Goal: Navigation & Orientation: Find specific page/section

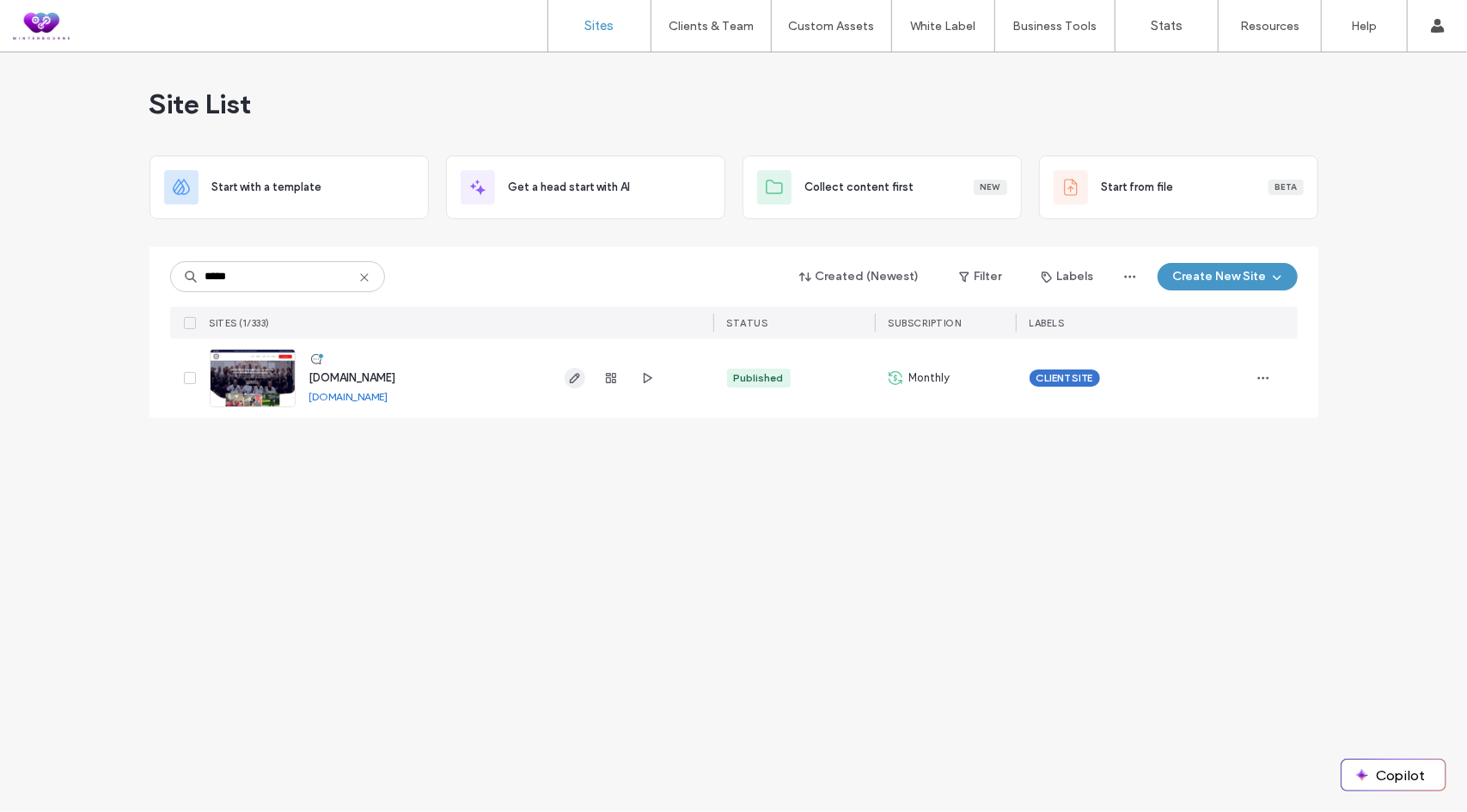
type input "*****"
click at [569, 385] on span "button" at bounding box center [575, 377] width 21 height 21
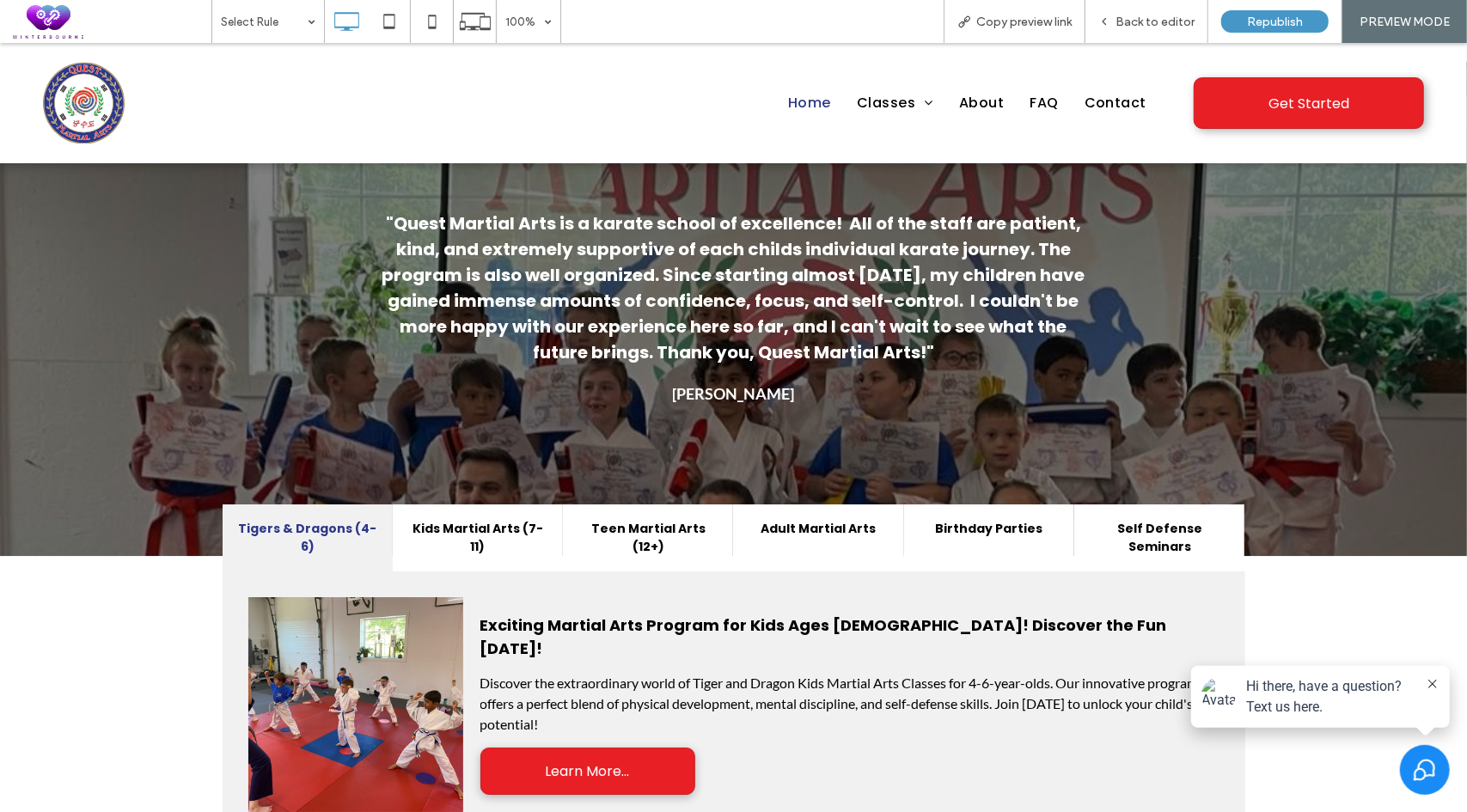
scroll to position [3805, 0]
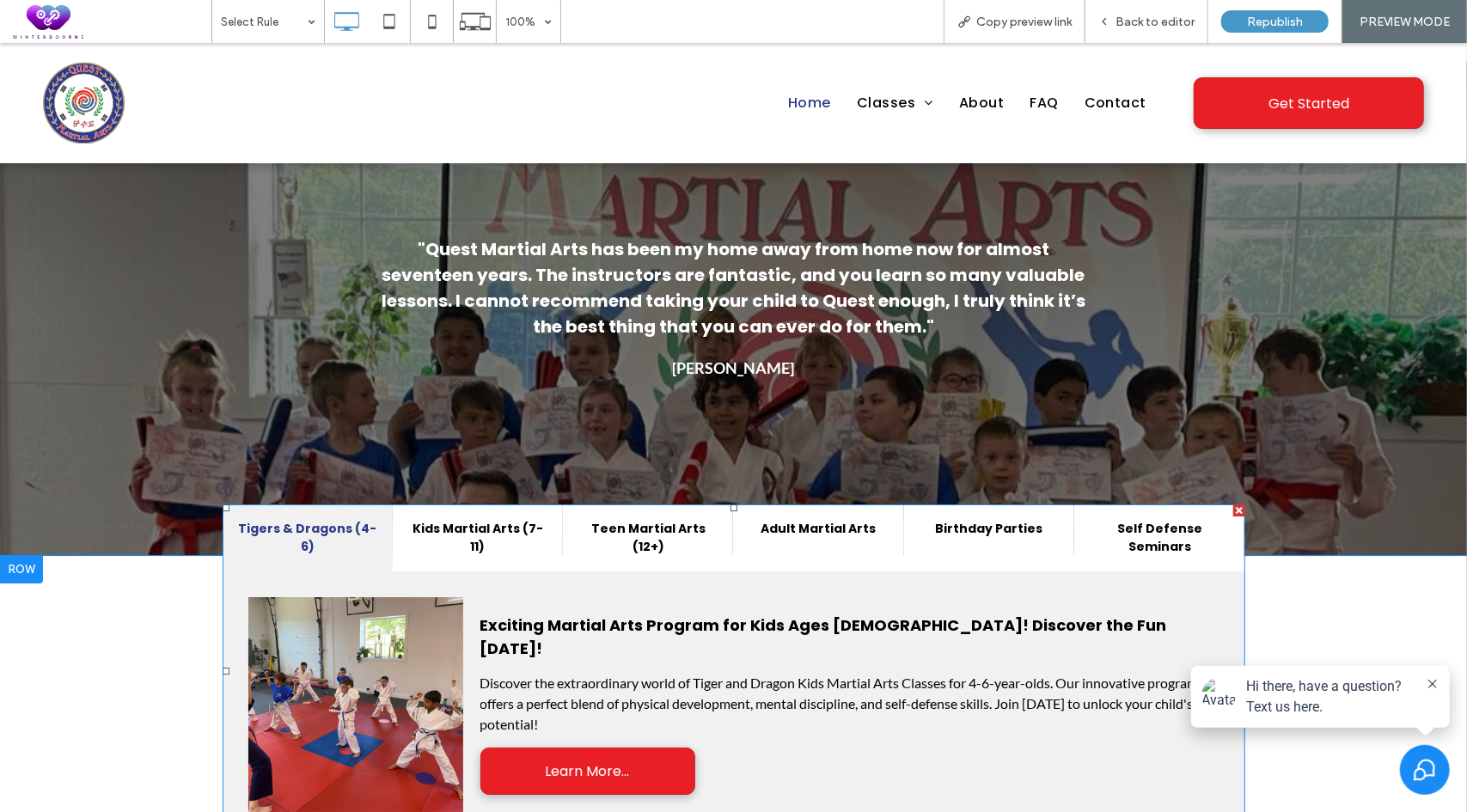
click at [449, 504] on span at bounding box center [734, 670] width 1023 height 333
click at [504, 504] on span at bounding box center [734, 670] width 1023 height 333
click at [490, 504] on span at bounding box center [734, 670] width 1023 height 333
click at [488, 504] on span at bounding box center [734, 670] width 1023 height 333
click at [685, 504] on span at bounding box center [734, 670] width 1023 height 333
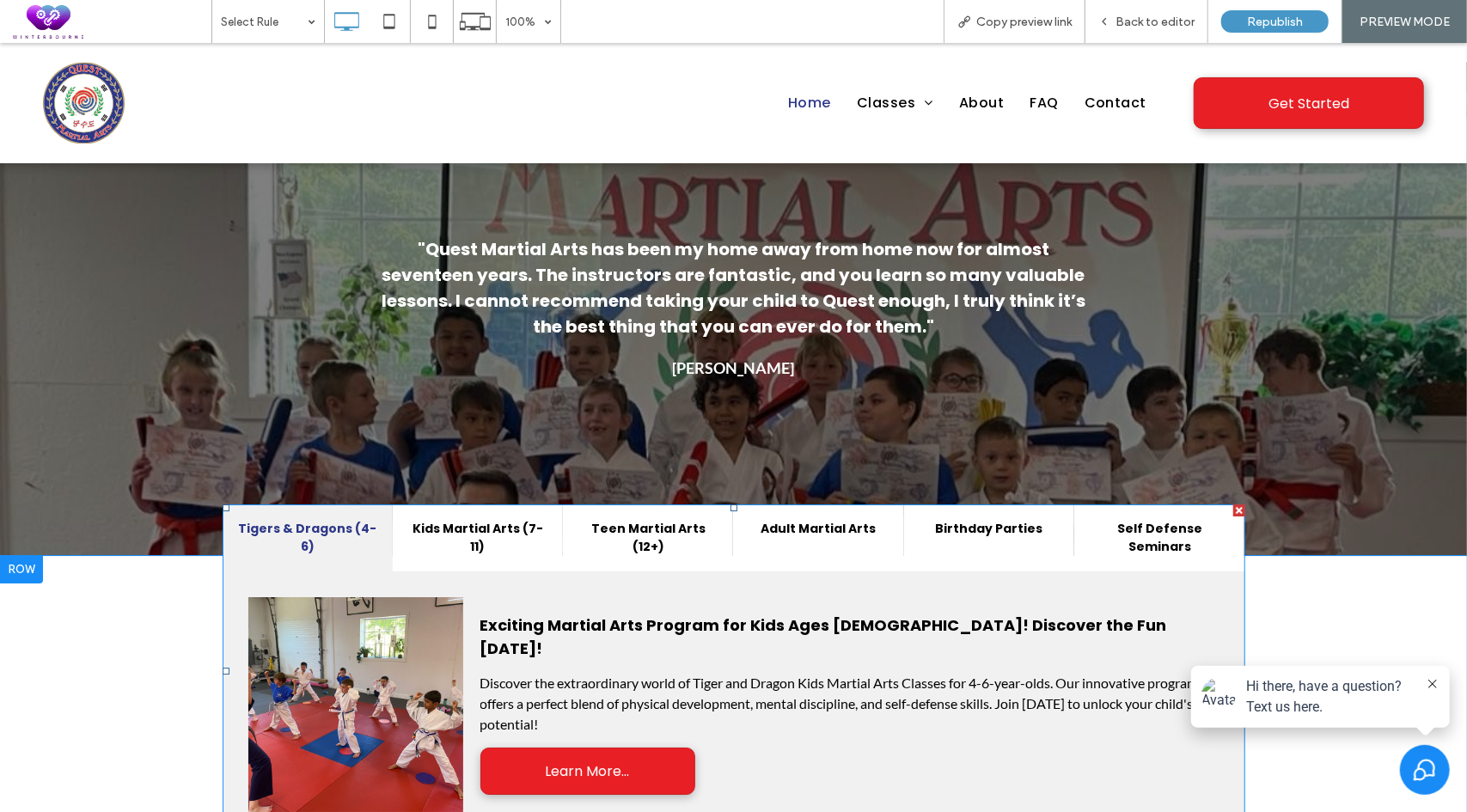
click at [846, 504] on span at bounding box center [734, 670] width 1023 height 333
click at [457, 504] on span at bounding box center [734, 670] width 1023 height 333
click at [1026, 26] on span "Copy preview link" at bounding box center [1024, 22] width 95 height 14
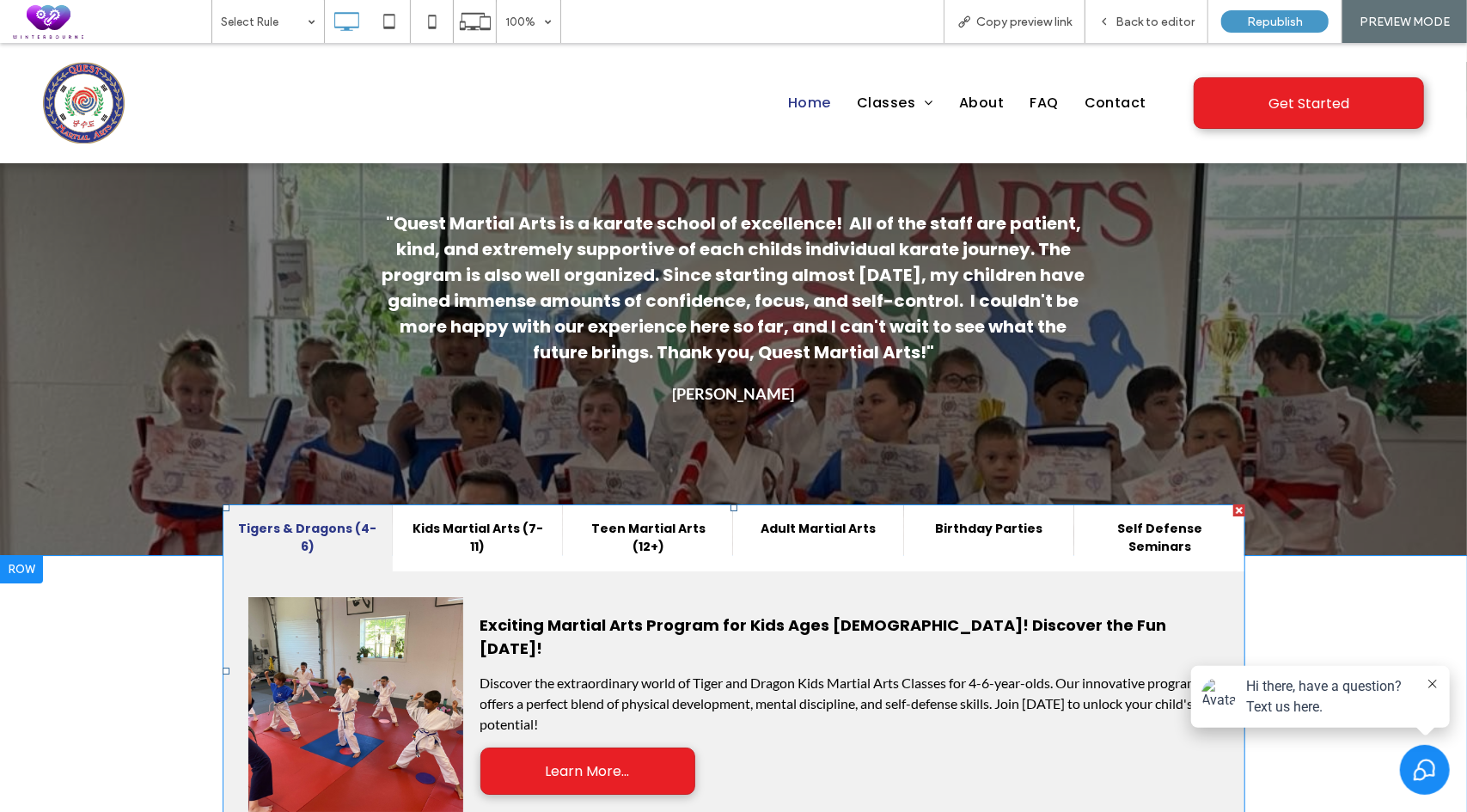
click at [487, 504] on span at bounding box center [734, 670] width 1023 height 333
click at [1143, 17] on span "Back to editor" at bounding box center [1155, 22] width 79 height 14
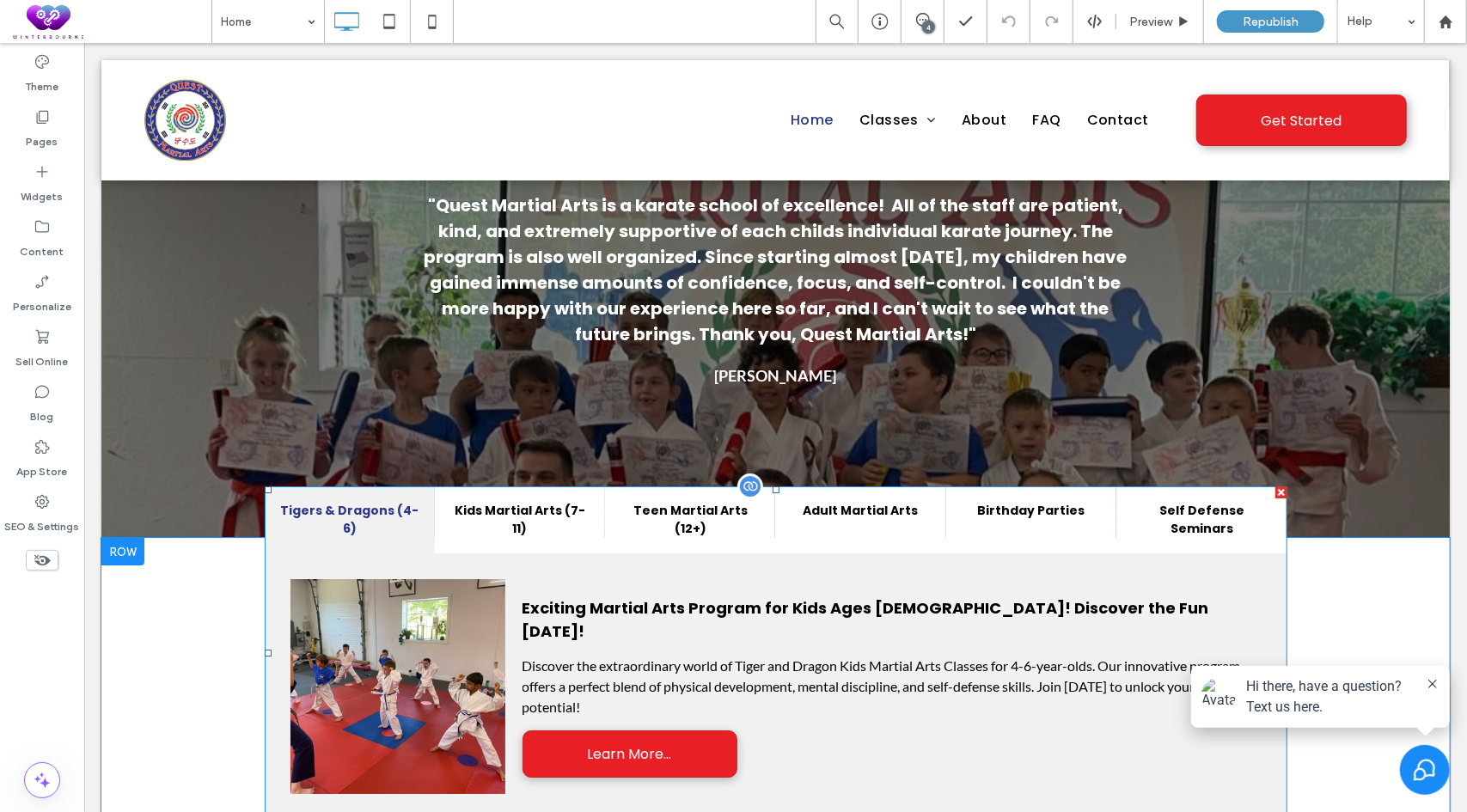
scroll to position [3883, 0]
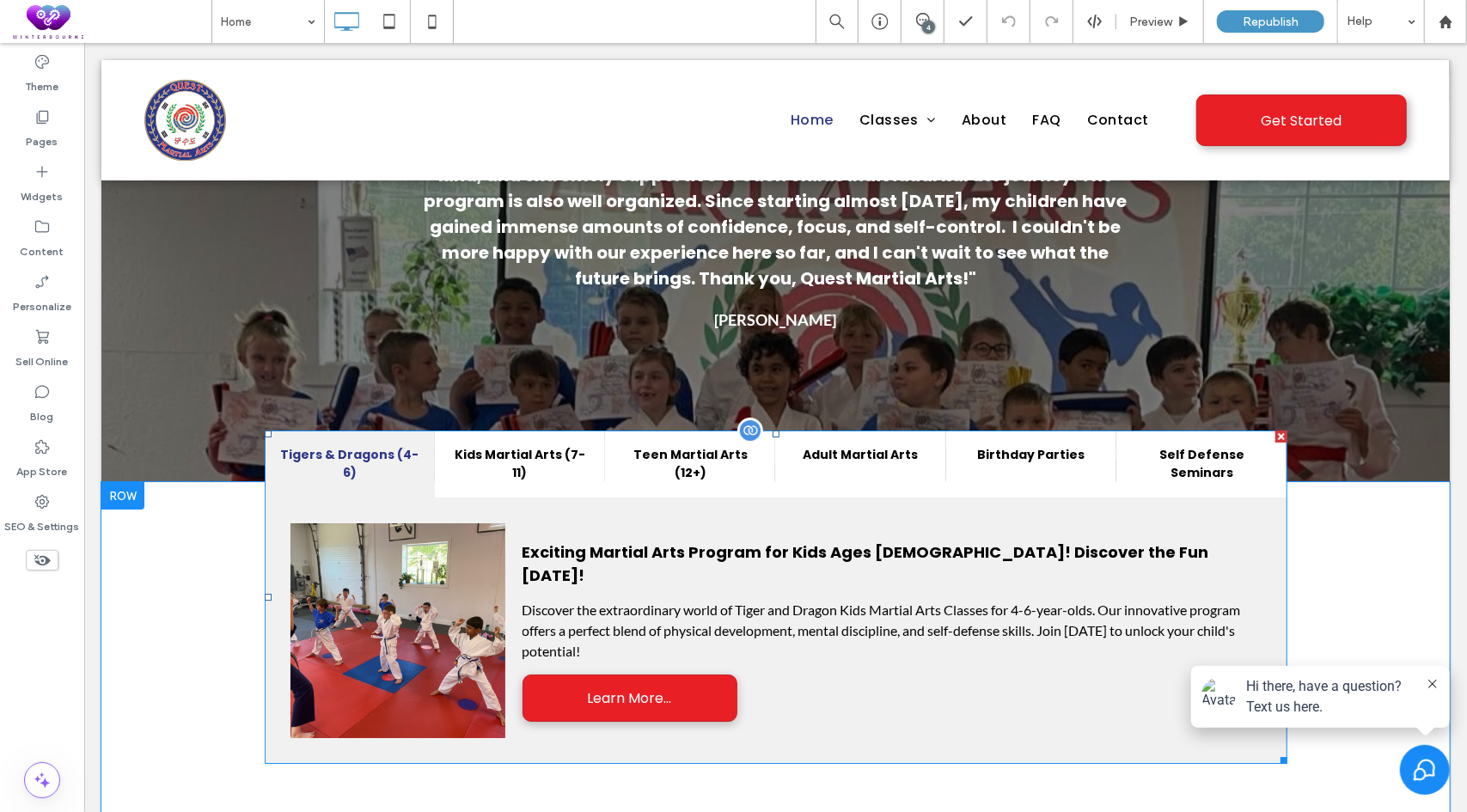
click at [523, 429] on span at bounding box center [775, 596] width 1023 height 333
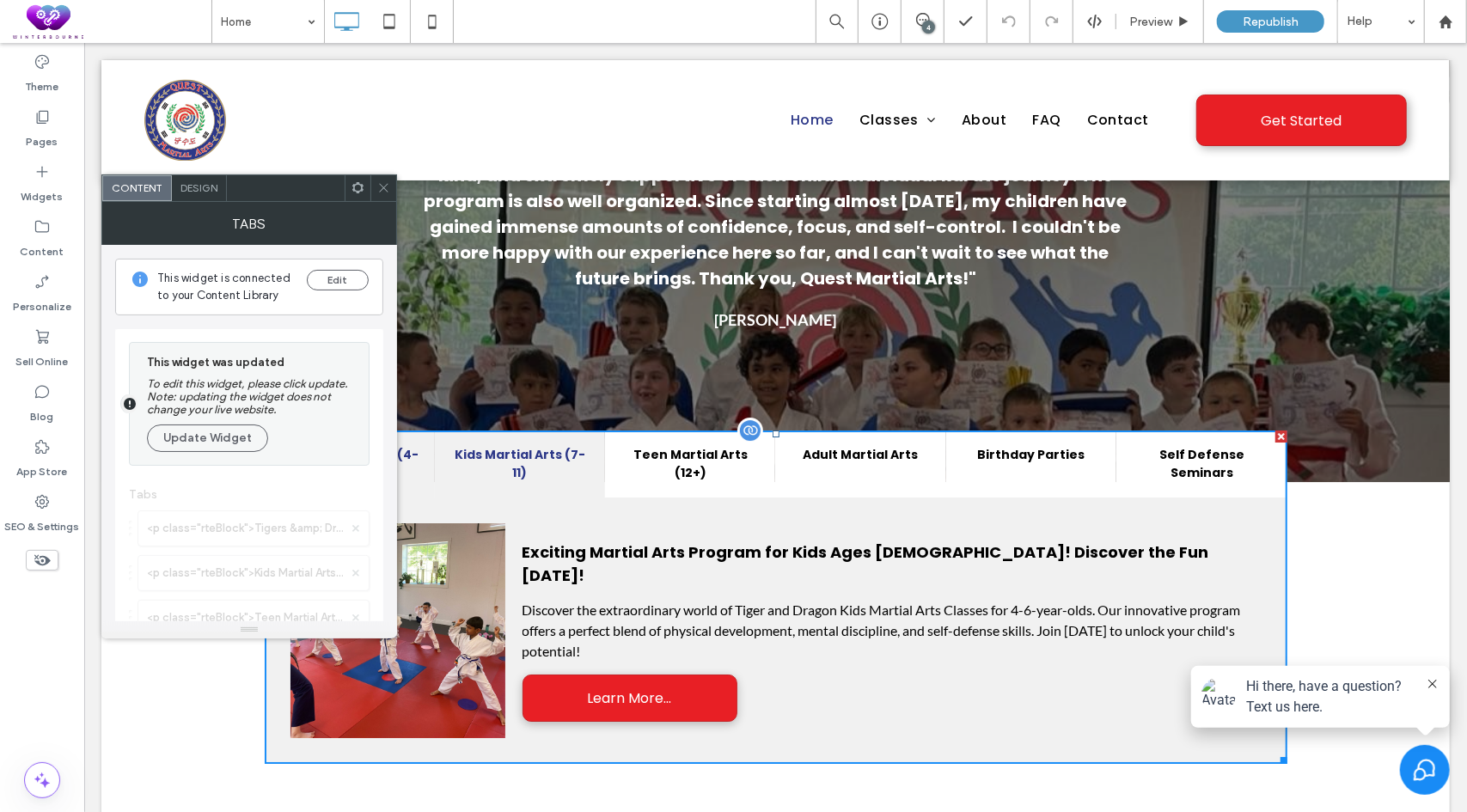
click at [533, 429] on div "Kids Martial Arts (7-11)" at bounding box center [519, 462] width 170 height 67
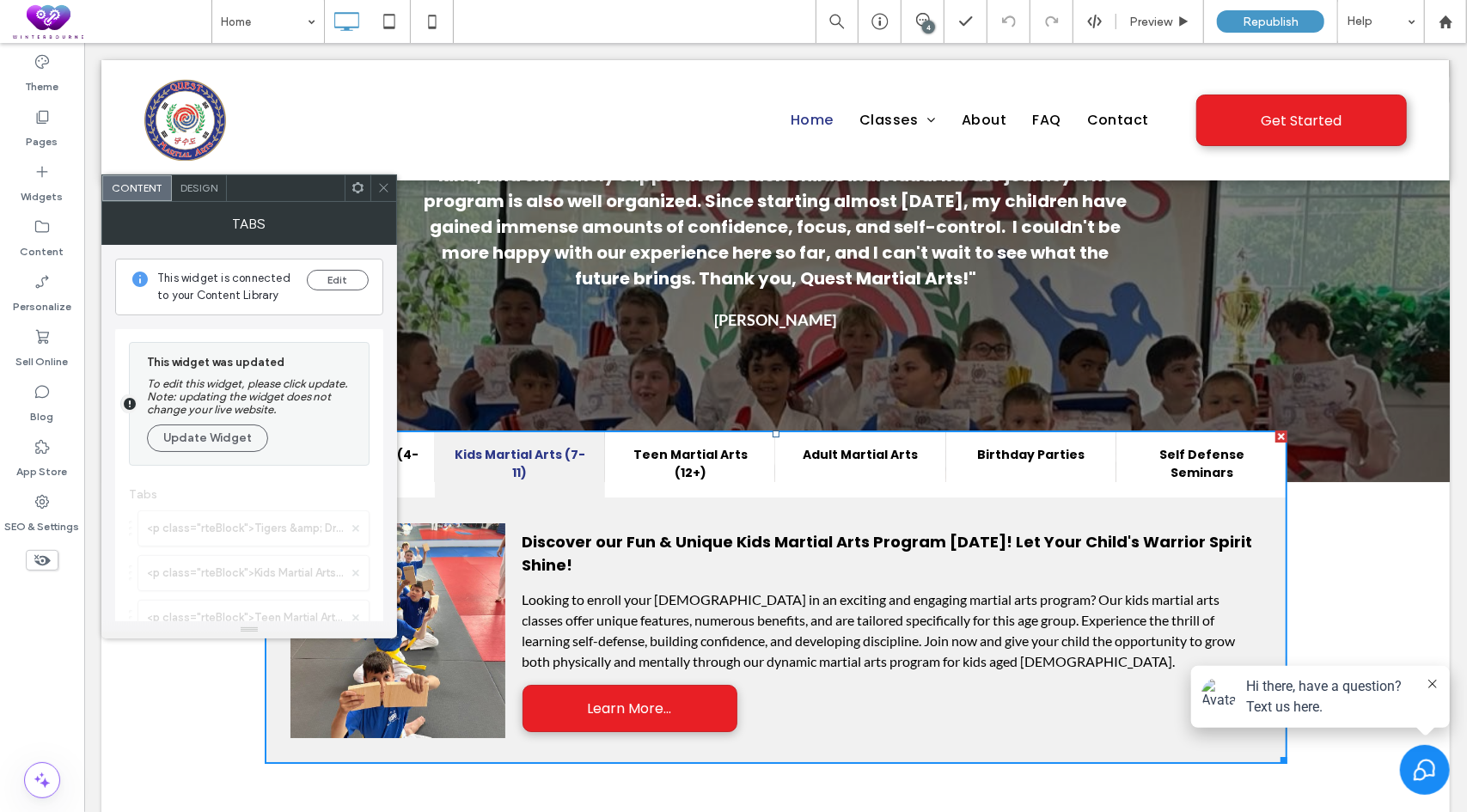
click at [388, 191] on icon at bounding box center [384, 187] width 13 height 13
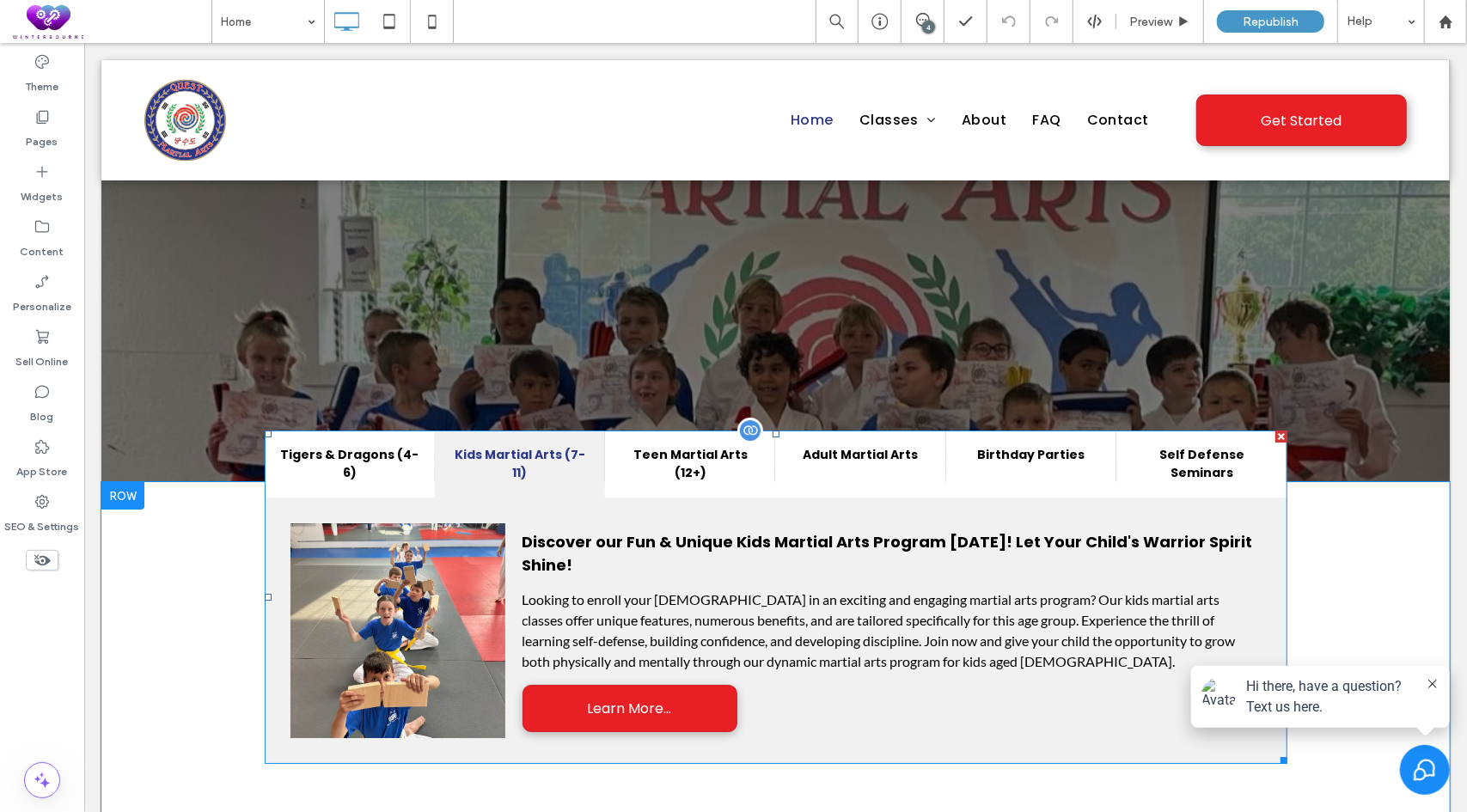
click at [709, 429] on span at bounding box center [775, 596] width 1023 height 333
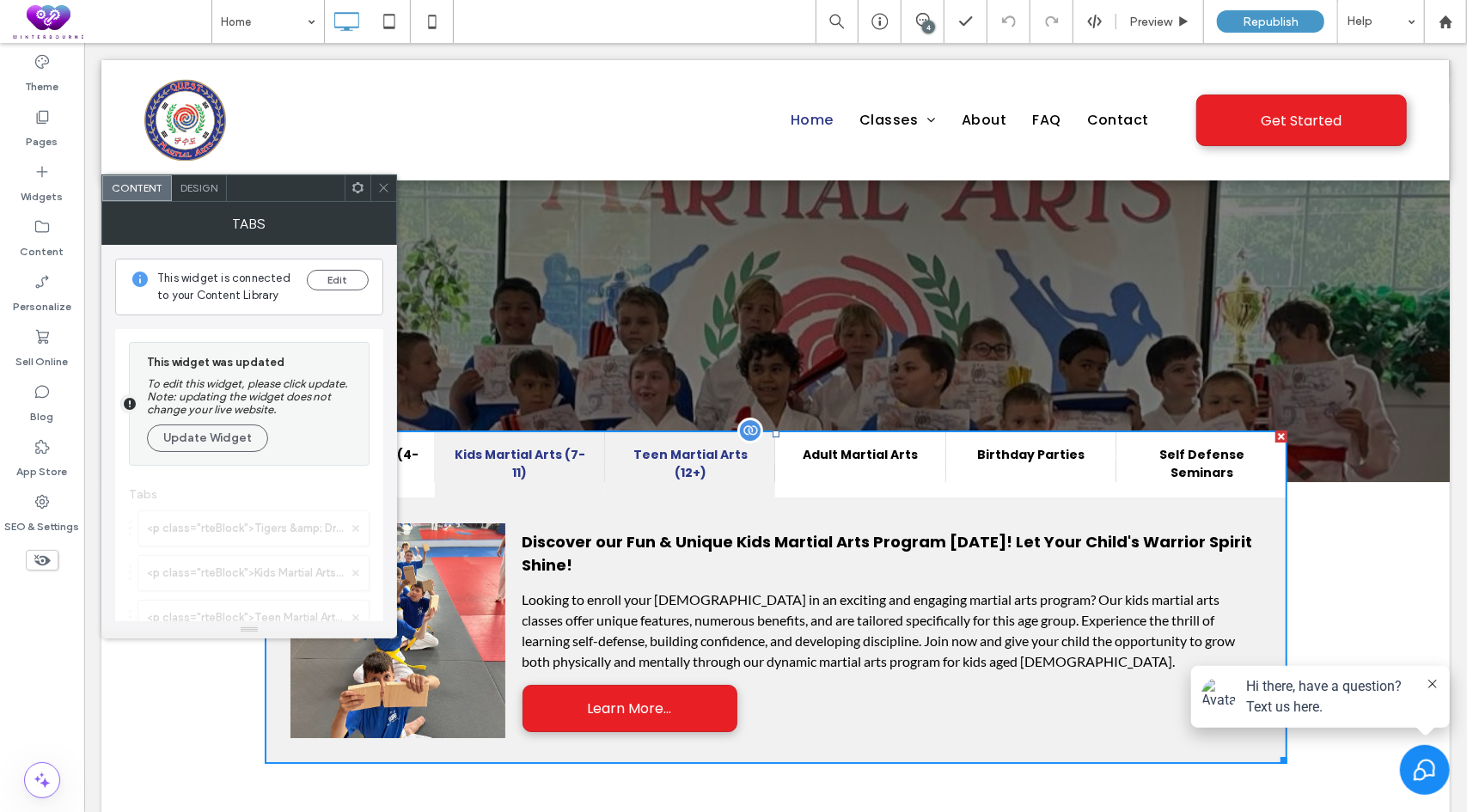
click at [711, 445] on h4 "Teen Martial Arts (12+)" at bounding box center [689, 463] width 139 height 36
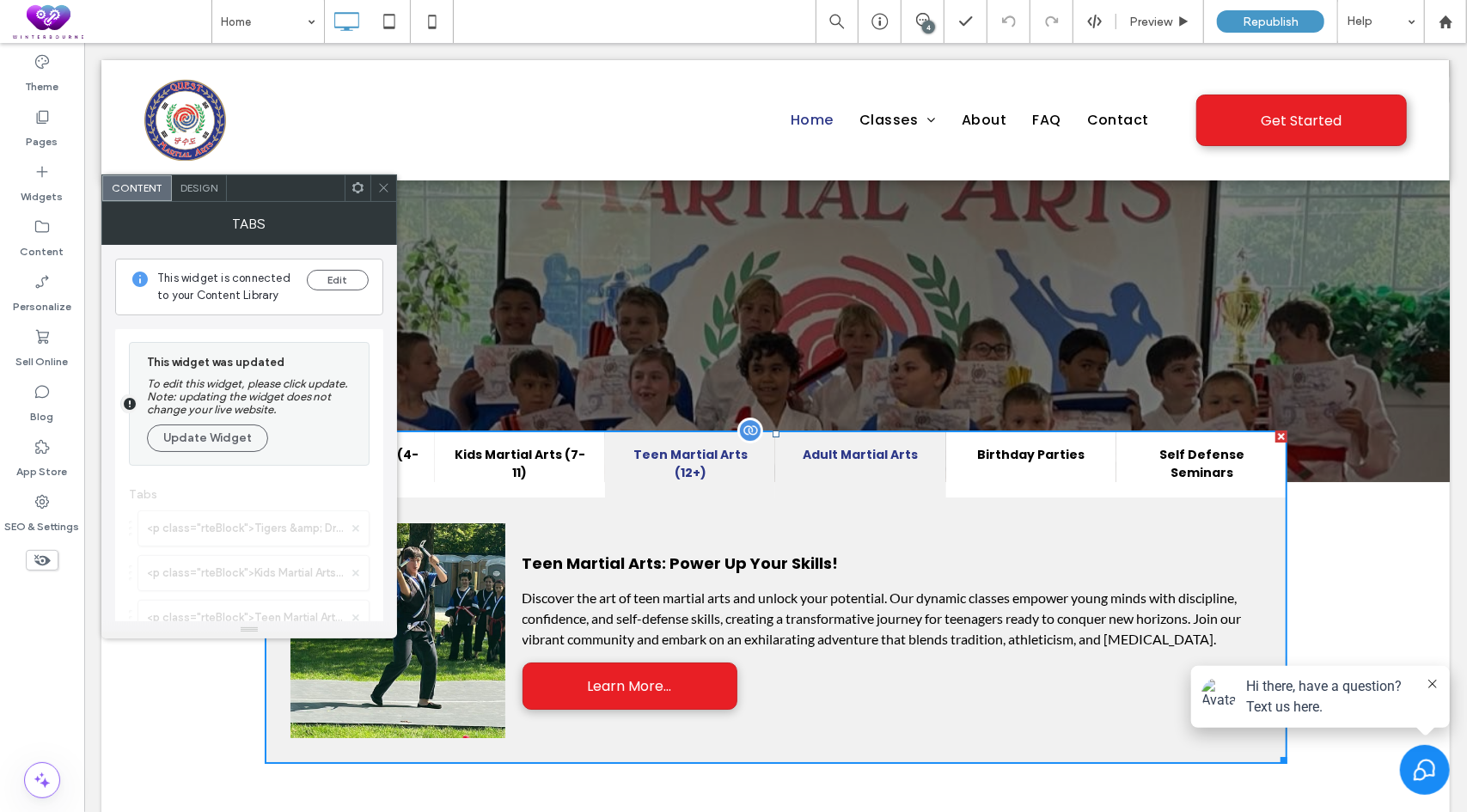
click at [852, 445] on h4 "Adult Martial Arts" at bounding box center [859, 454] width 139 height 18
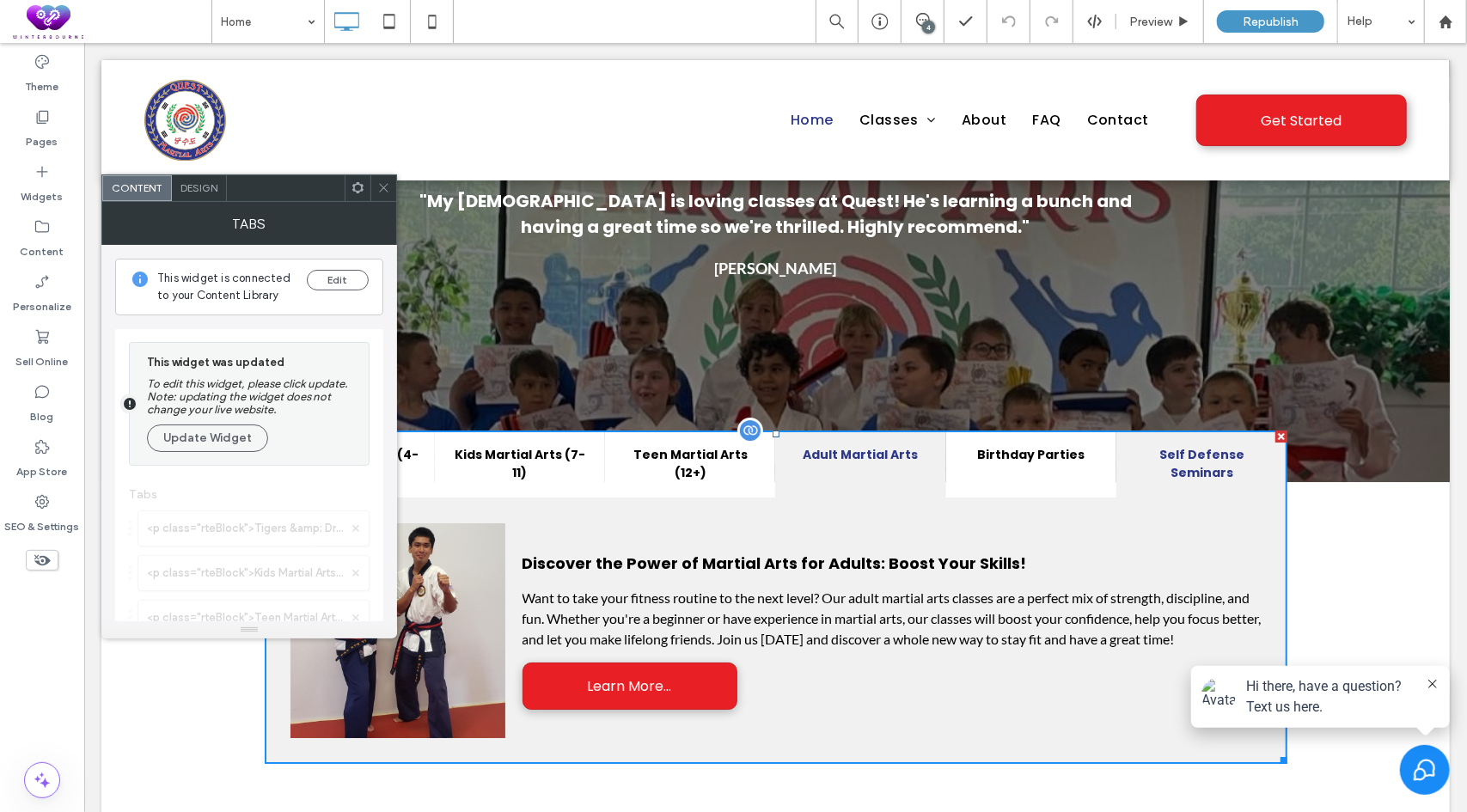
click at [1170, 445] on h4 "Self Defense Seminars" at bounding box center [1201, 463] width 139 height 36
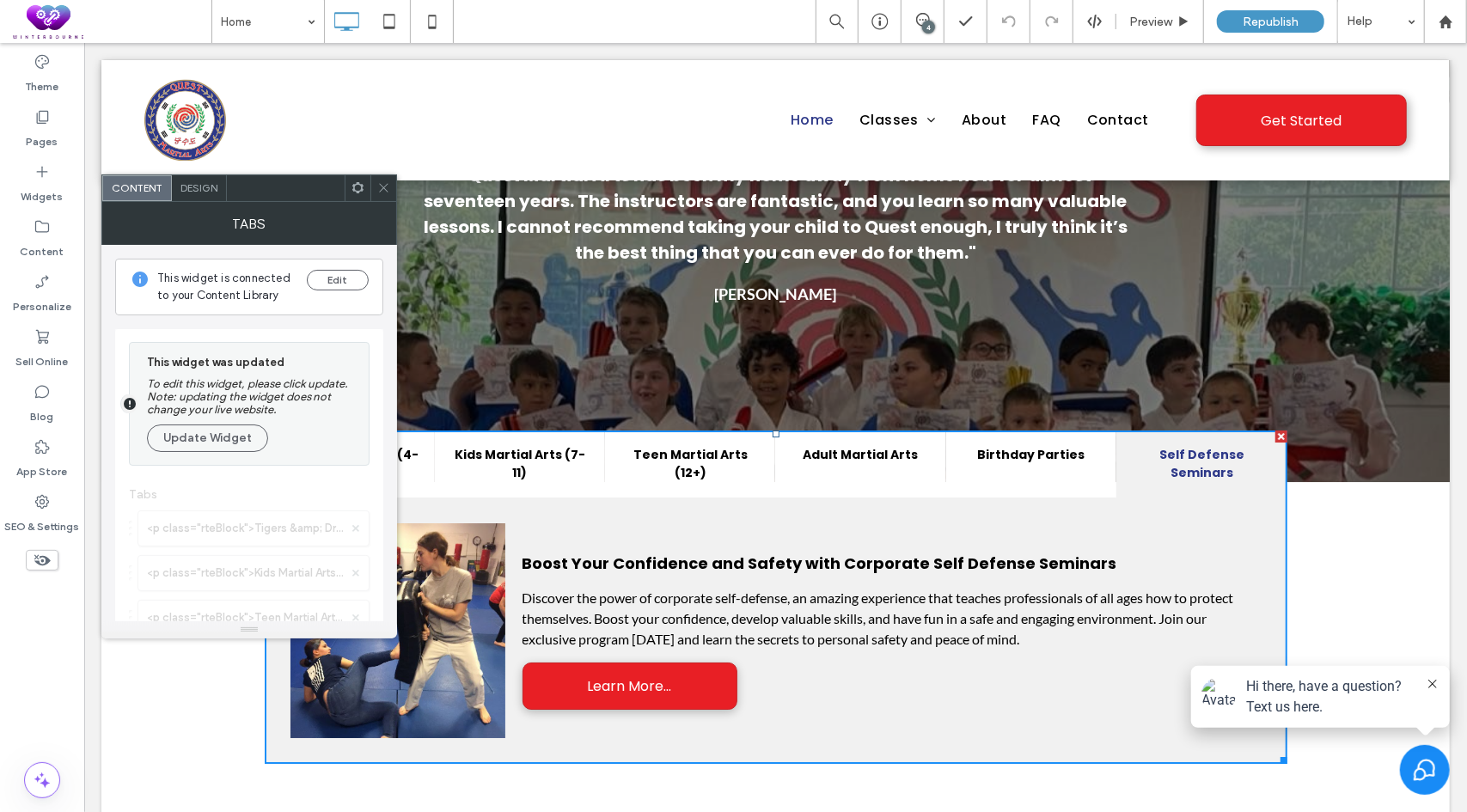
click at [387, 179] on span at bounding box center [384, 188] width 13 height 26
